Goal: Task Accomplishment & Management: Manage account settings

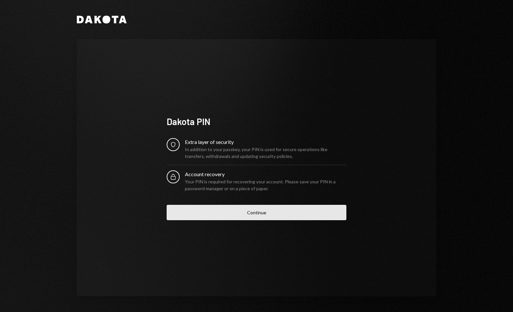
click at [279, 214] on button "Continue" at bounding box center [257, 212] width 180 height 15
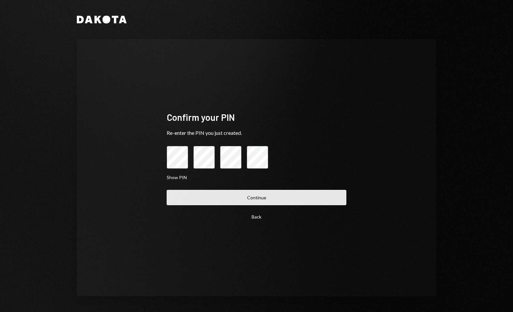
click at [269, 202] on button "Continue" at bounding box center [257, 197] width 180 height 15
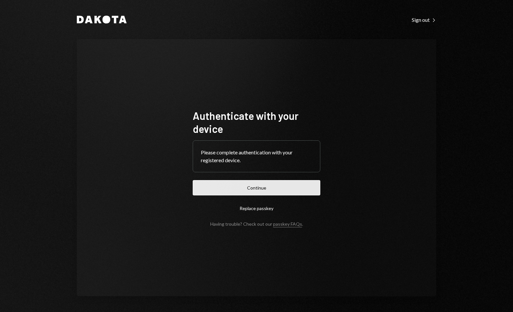
click at [289, 188] on button "Continue" at bounding box center [257, 187] width 128 height 15
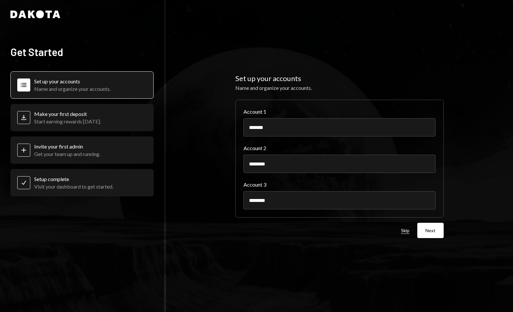
click at [405, 233] on button "Skip" at bounding box center [405, 231] width 8 height 6
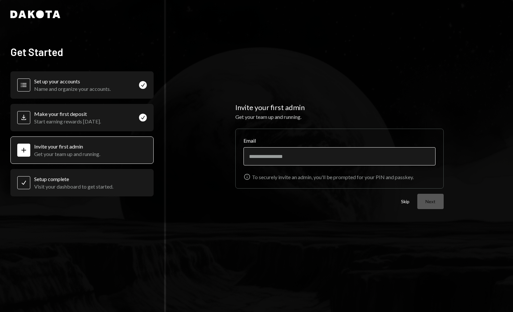
click at [303, 160] on input "Email" at bounding box center [340, 156] width 192 height 18
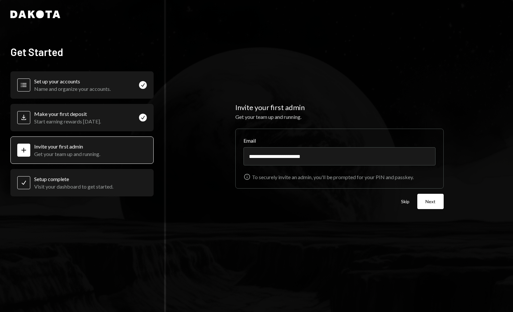
type input "**********"
drag, startPoint x: 423, startPoint y: 216, endPoint x: 429, endPoint y: 203, distance: 14.6
click at [423, 216] on div "**********" at bounding box center [339, 156] width 347 height 312
click at [432, 200] on button "Next" at bounding box center [431, 201] width 26 height 15
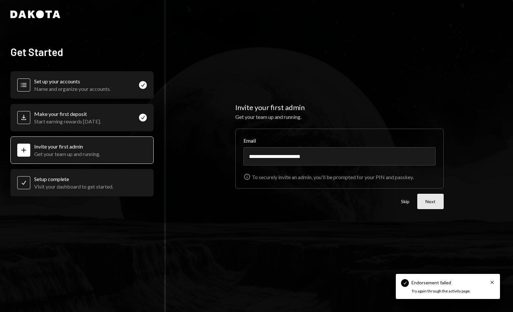
click at [429, 204] on button "Next" at bounding box center [431, 201] width 26 height 15
click at [406, 200] on button "Skip" at bounding box center [405, 202] width 8 height 6
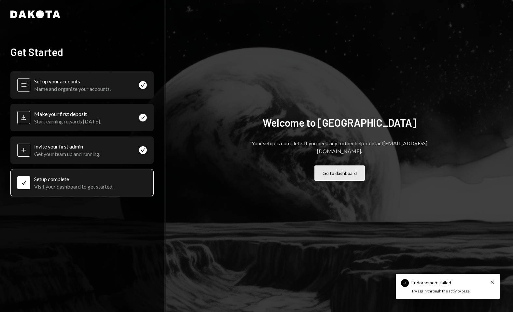
click at [347, 167] on button "Go to dashboard" at bounding box center [340, 172] width 50 height 15
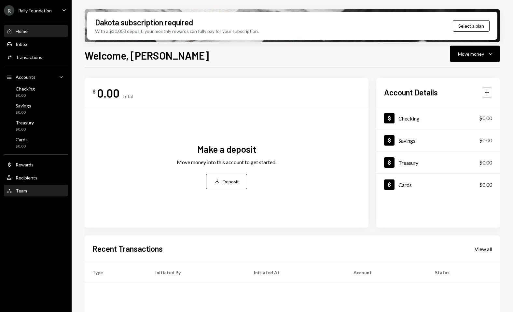
click at [40, 185] on div "Team Team" at bounding box center [36, 190] width 59 height 11
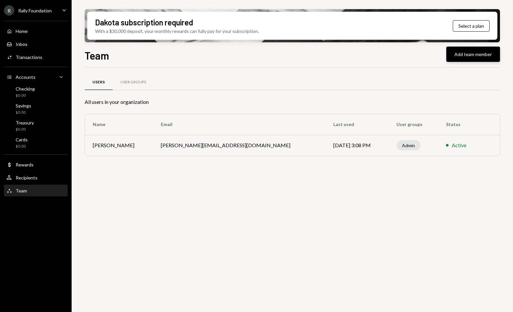
click at [459, 54] on button "Add team member" at bounding box center [474, 54] width 54 height 15
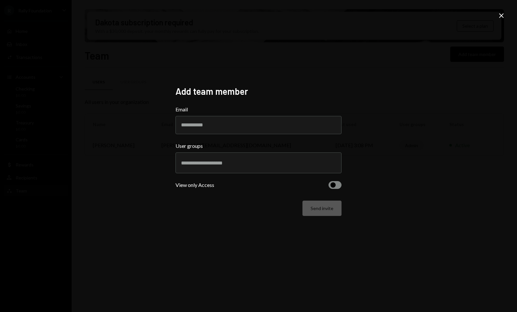
click at [443, 205] on div "Add team member Email User groups View only Access Send invite Close" at bounding box center [258, 156] width 517 height 312
click at [255, 127] on input "Email" at bounding box center [259, 125] width 166 height 18
paste input "**********"
type input "**********"
click at [313, 167] on div at bounding box center [258, 163] width 155 height 16
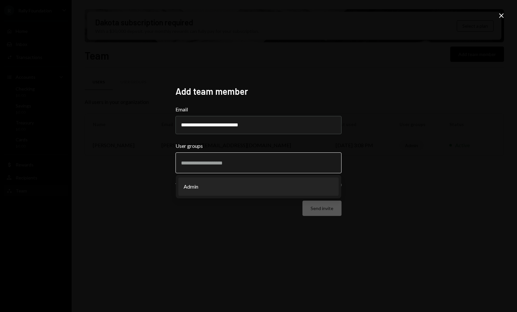
drag, startPoint x: 218, startPoint y: 188, endPoint x: 229, endPoint y: 185, distance: 10.7
click at [218, 187] on li "Admin" at bounding box center [258, 187] width 160 height 18
